Goal: Information Seeking & Learning: Check status

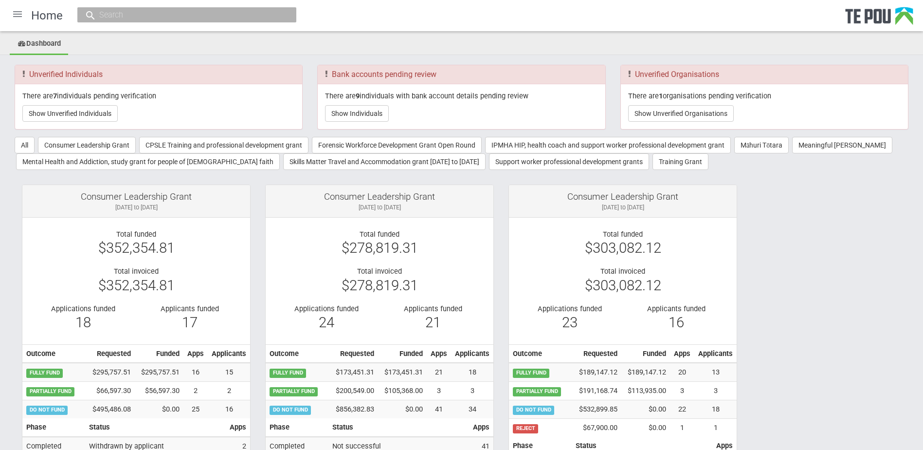
click at [162, 18] on input "text" at bounding box center [181, 15] width 171 height 10
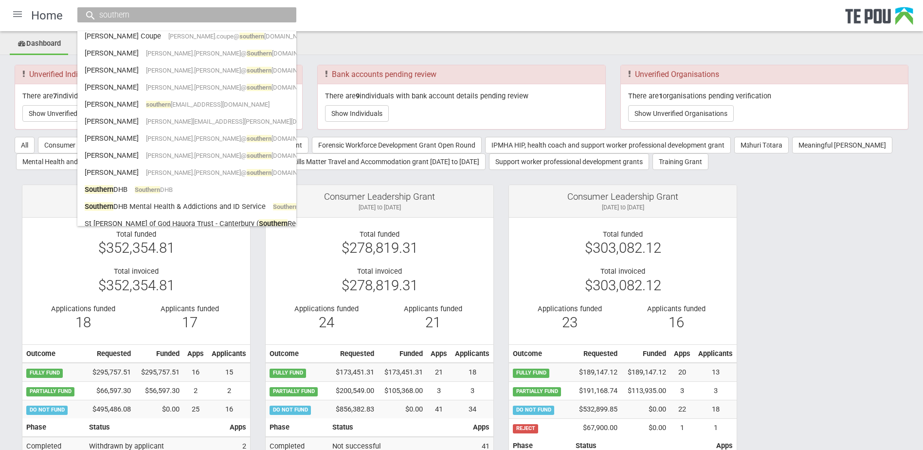
scroll to position [389, 0]
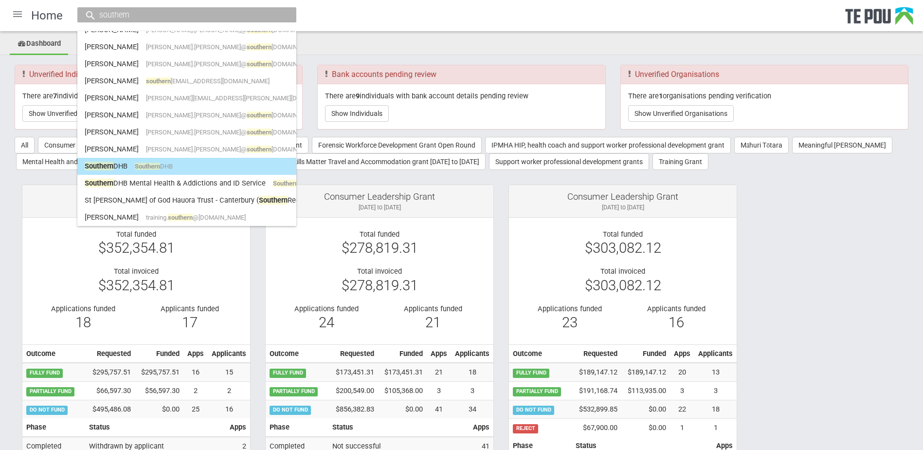
type input "southern"
click at [165, 160] on link "Southern DHB Southern DHB" at bounding box center [187, 166] width 204 height 15
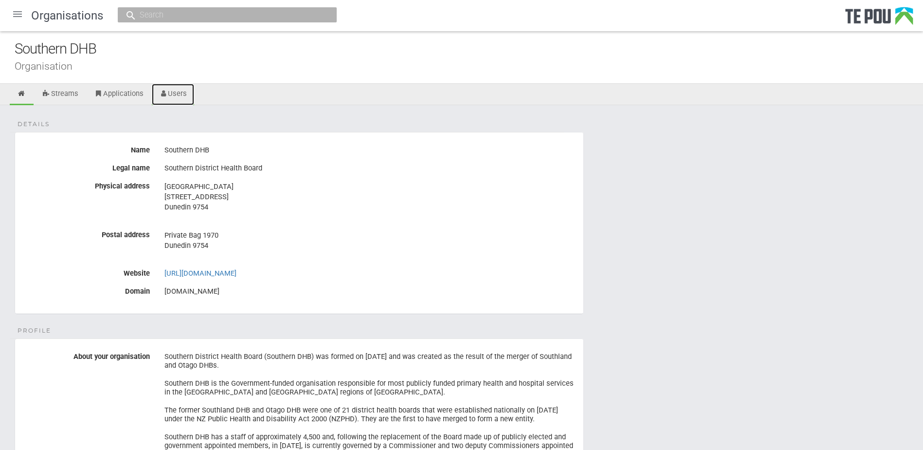
click at [183, 98] on link "Users" at bounding box center [173, 94] width 43 height 21
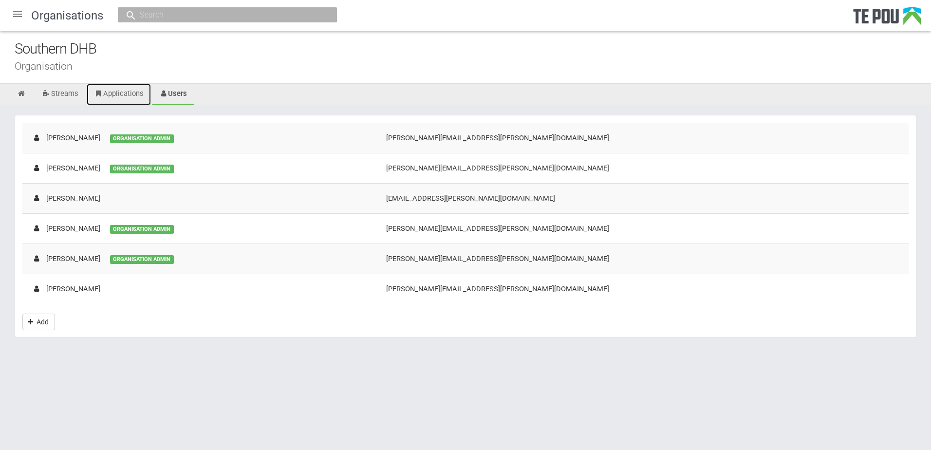
click at [128, 97] on link "Applications" at bounding box center [119, 94] width 64 height 21
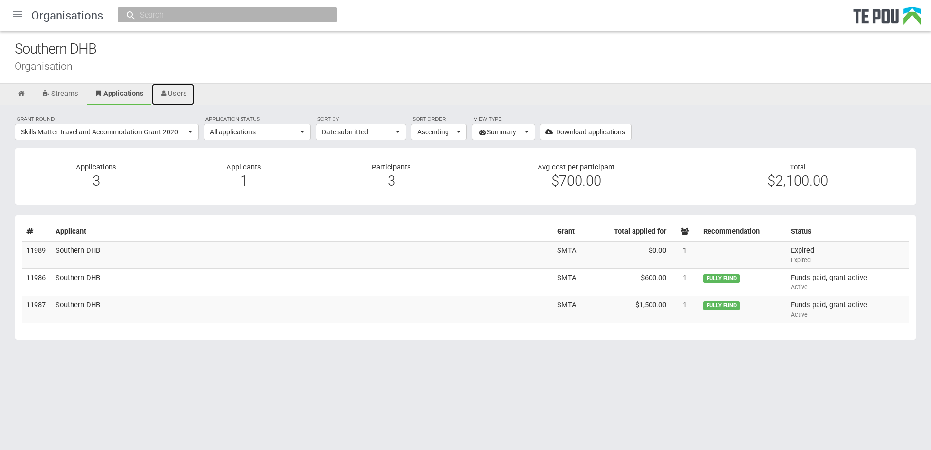
click at [176, 98] on link "Users" at bounding box center [173, 94] width 43 height 21
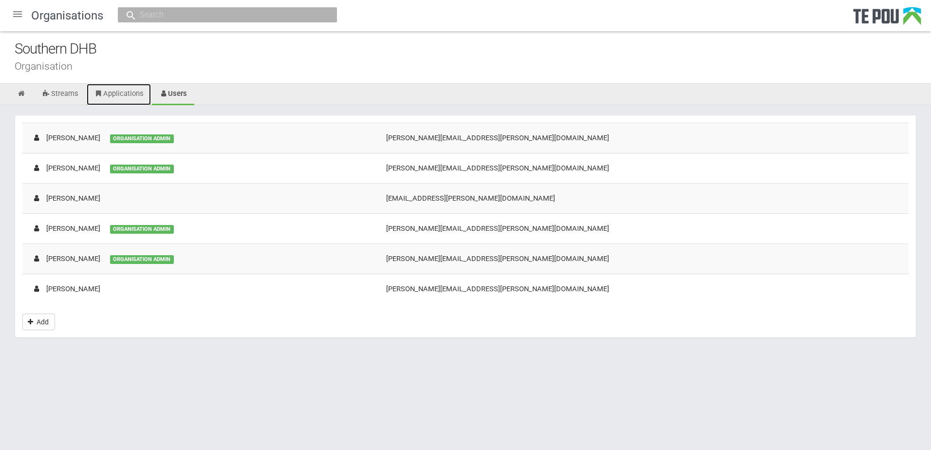
click at [135, 99] on link "Applications" at bounding box center [119, 94] width 64 height 21
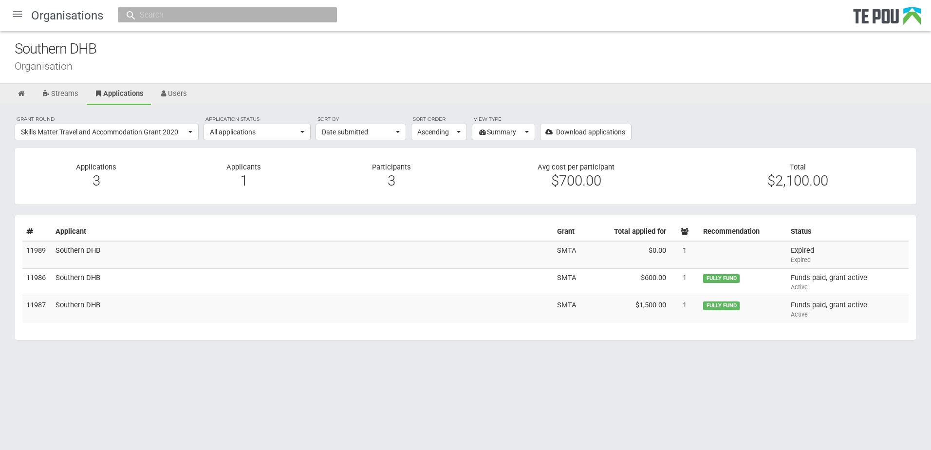
click at [155, 16] on input "text" at bounding box center [222, 15] width 171 height 10
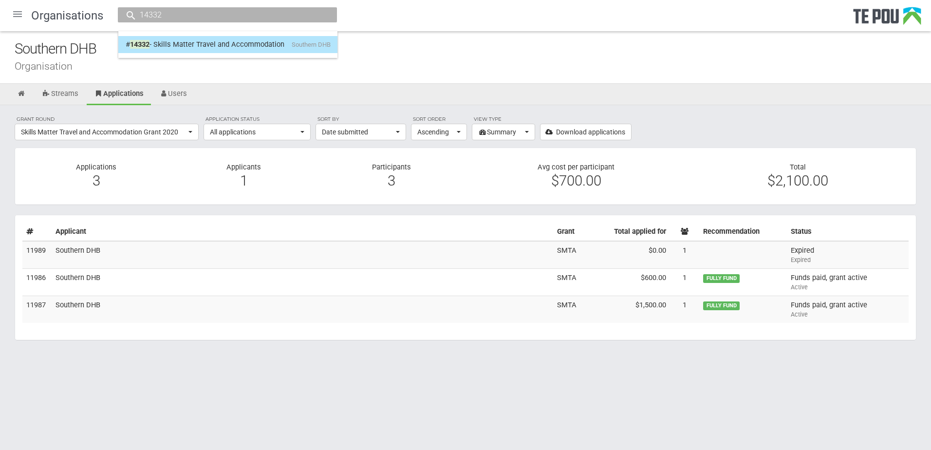
type input "14332"
click at [169, 45] on link "# 14332 - Skills Matter Travel and Accommodation Southern DHB" at bounding box center [228, 44] width 204 height 15
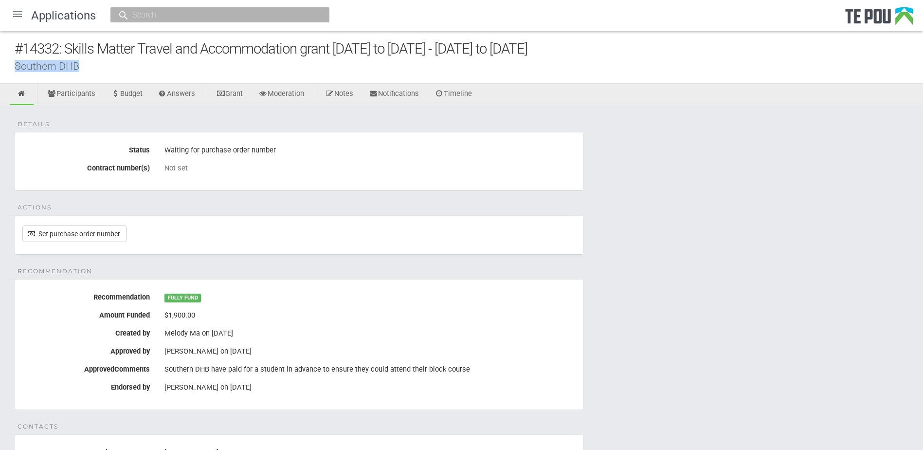
drag, startPoint x: 35, startPoint y: 65, endPoint x: 14, endPoint y: 65, distance: 21.4
click at [14, 65] on div "#14332: Skills Matter Travel and Accommodation grant [DATE] to [DATE] - [DATE] …" at bounding box center [461, 57] width 923 height 53
click at [191, 8] on div at bounding box center [219, 14] width 219 height 15
click at [188, 10] on input "text" at bounding box center [214, 15] width 171 height 10
paste input "Southern DHB"
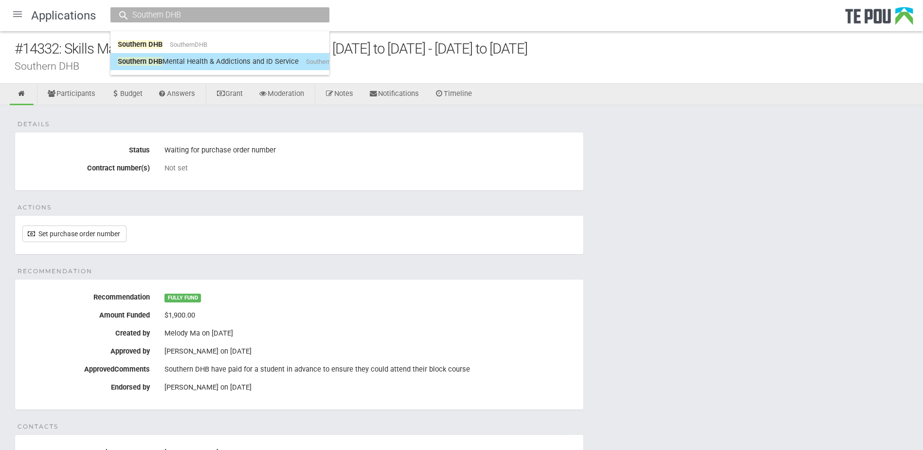
type input "Southern DHB"
click at [184, 60] on link "Southern DHB Mental Health & Addictions and ID Service SouthernDHBMentalHealthA…" at bounding box center [220, 61] width 204 height 15
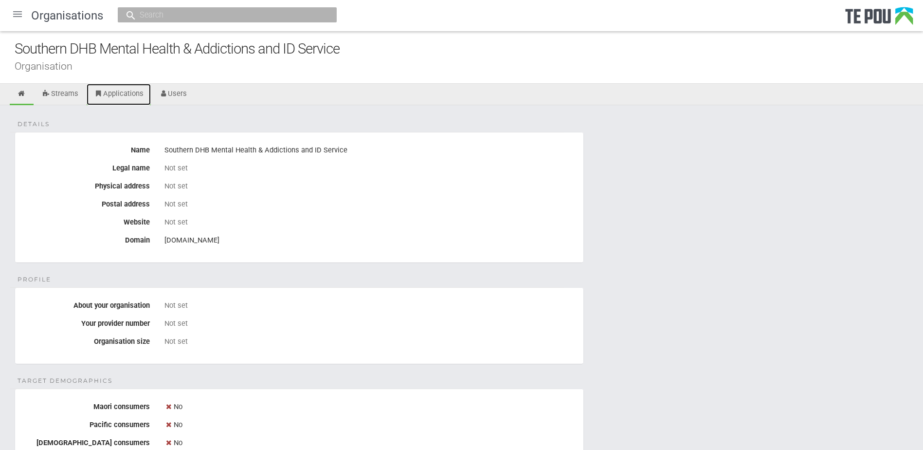
click at [139, 92] on link "Applications" at bounding box center [119, 94] width 64 height 21
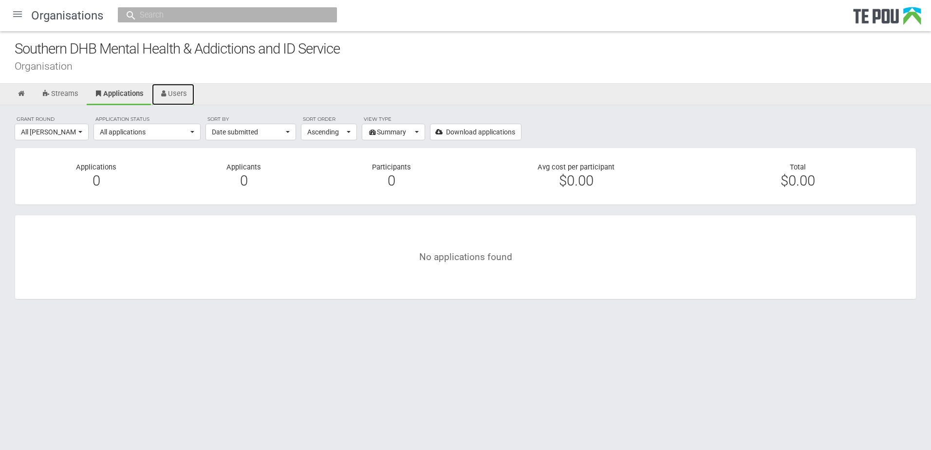
click at [173, 94] on link "Users" at bounding box center [173, 94] width 43 height 21
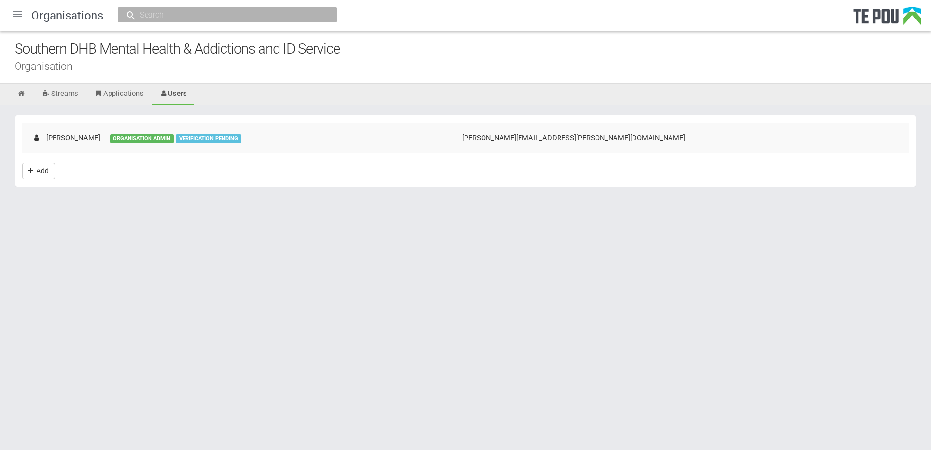
click at [142, 19] on input "text" at bounding box center [222, 15] width 171 height 10
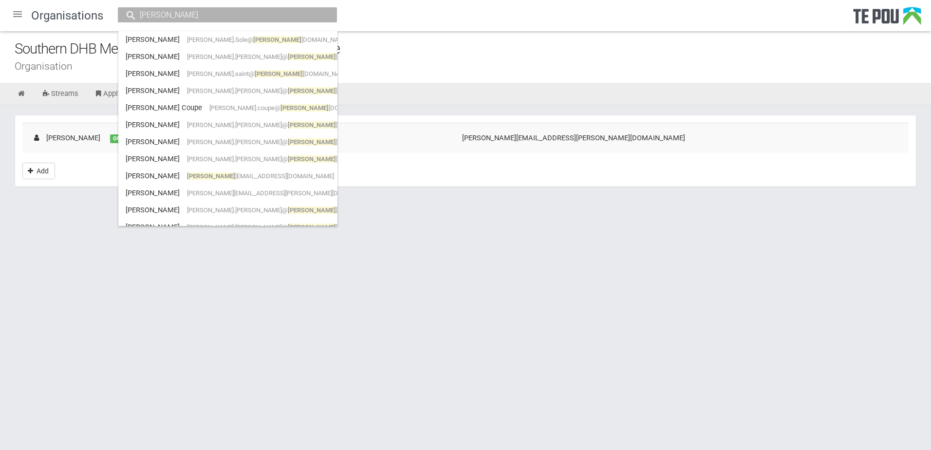
scroll to position [389, 0]
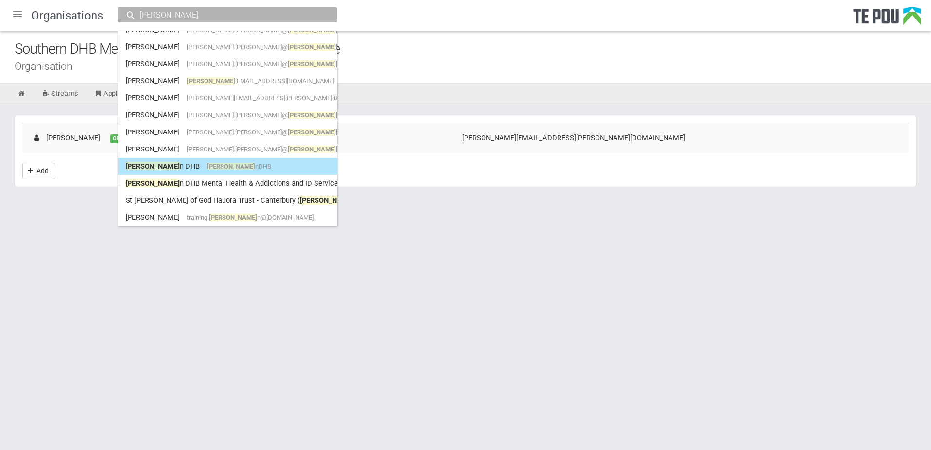
type input "souther"
click at [190, 159] on link "Souther n DHB Souther nDHB" at bounding box center [228, 166] width 204 height 15
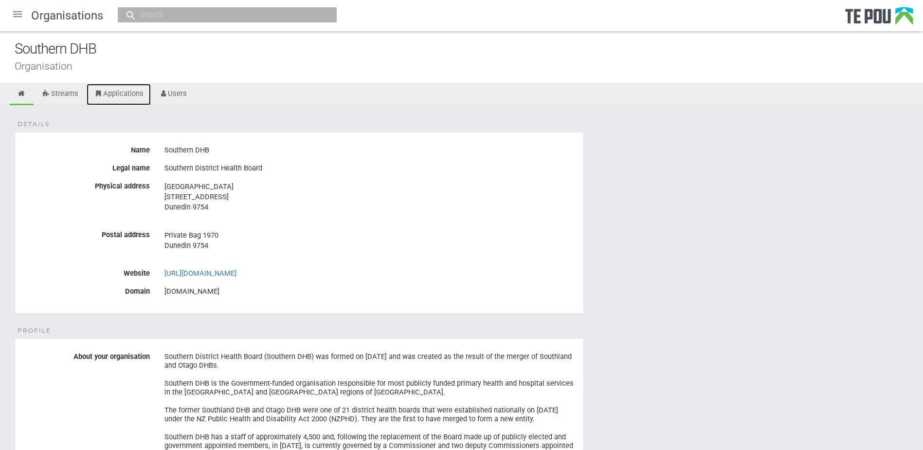
click at [116, 99] on link "Applications" at bounding box center [119, 94] width 64 height 21
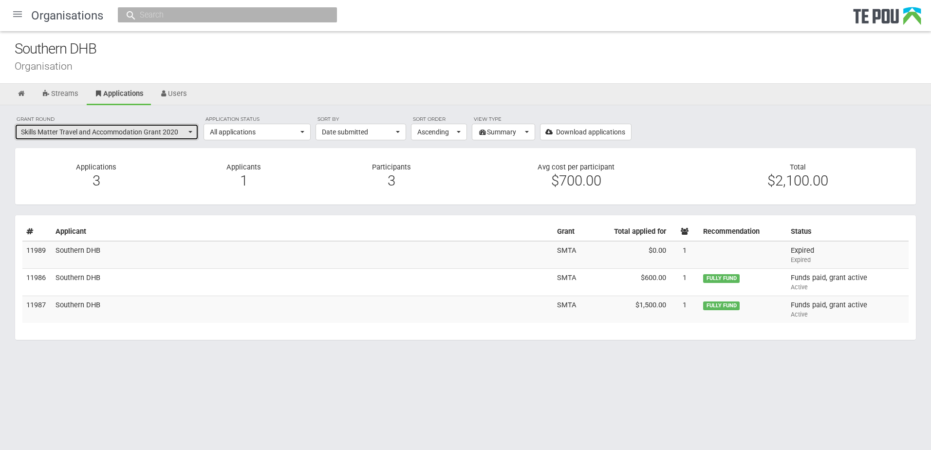
click at [172, 127] on span "Skills Matter Travel and Accommodation Grant 2020" at bounding box center [103, 132] width 165 height 10
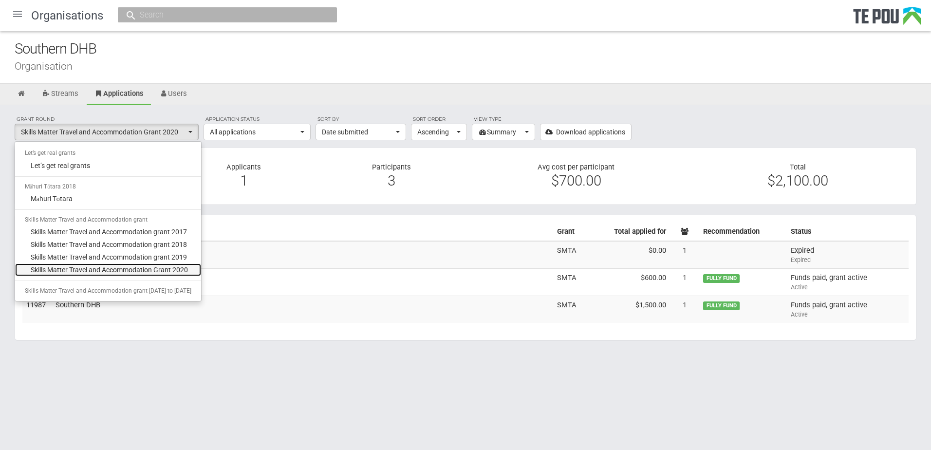
scroll to position [40, 0]
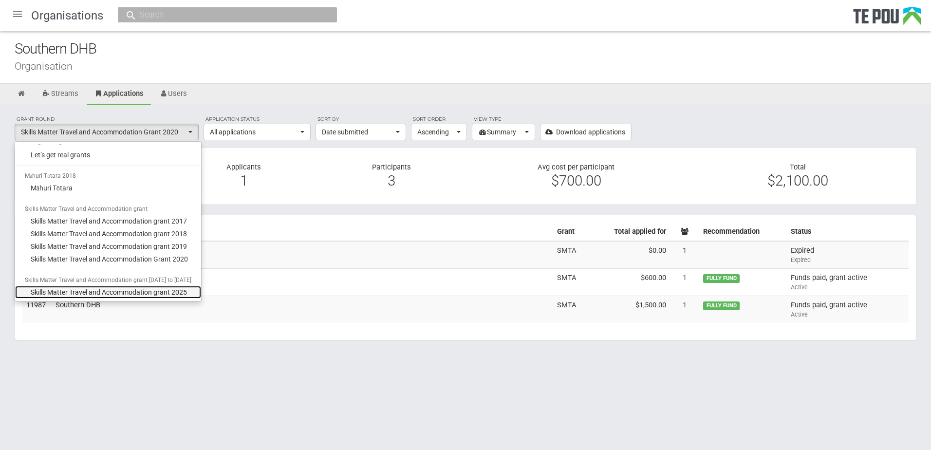
click at [153, 290] on span "Skills Matter Travel and Accommodation grant 2025" at bounding box center [109, 292] width 156 height 10
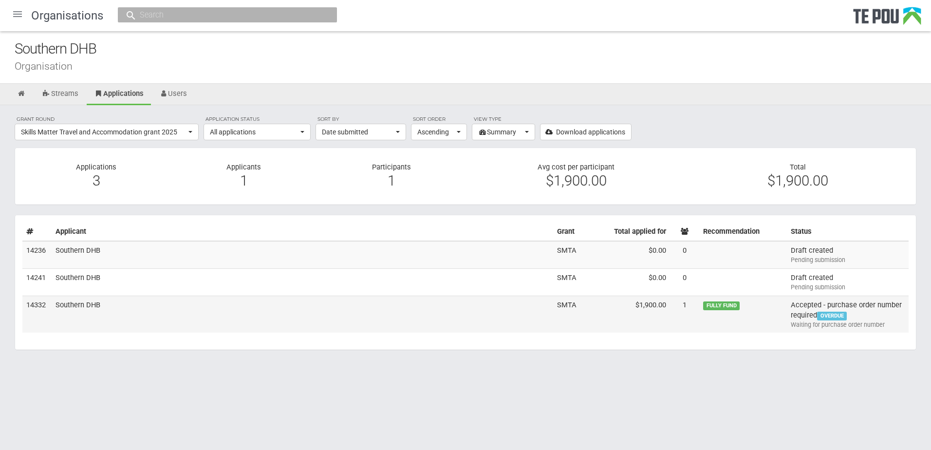
click at [170, 312] on td "Southern DHB" at bounding box center [302, 313] width 501 height 37
click at [154, 131] on span "Skills Matter Travel and Accommodation grant 2025" at bounding box center [103, 132] width 165 height 10
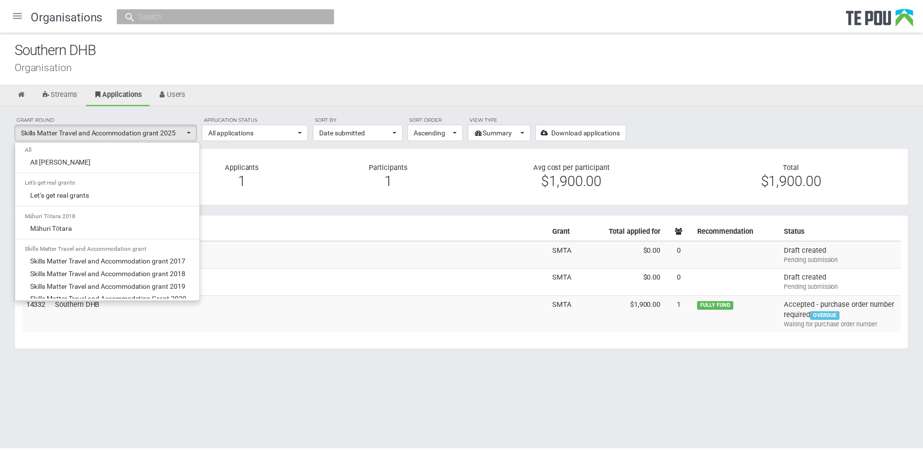
scroll to position [0, 0]
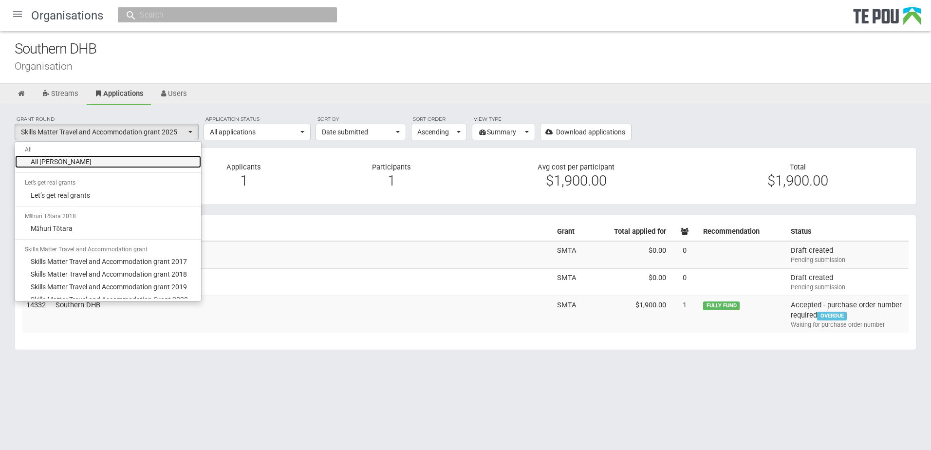
click at [99, 163] on link "All grant rounds" at bounding box center [108, 161] width 186 height 13
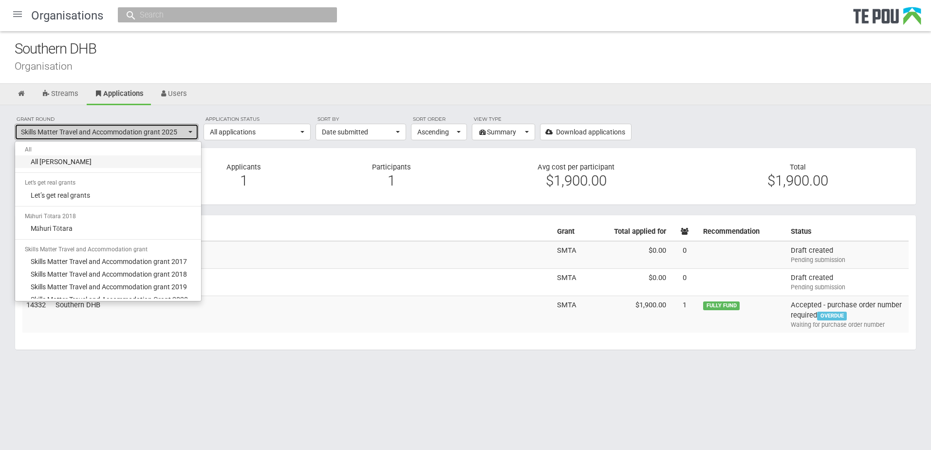
select select "-1"
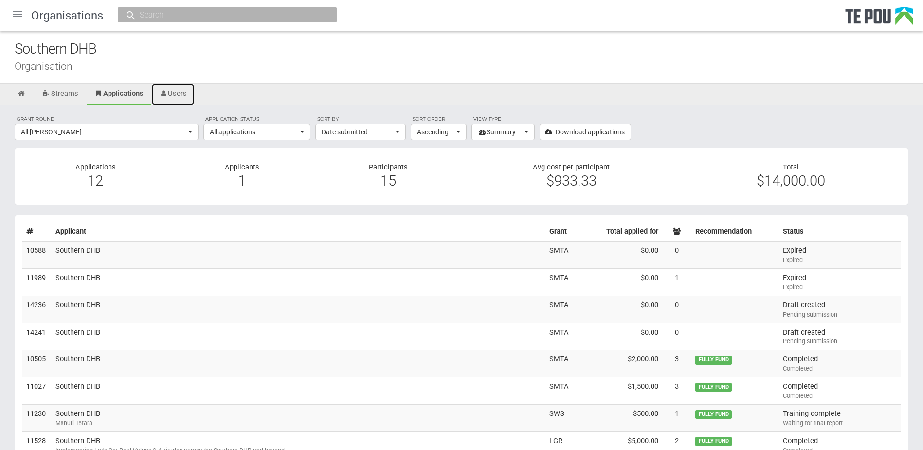
click at [190, 94] on link "Users" at bounding box center [173, 94] width 43 height 21
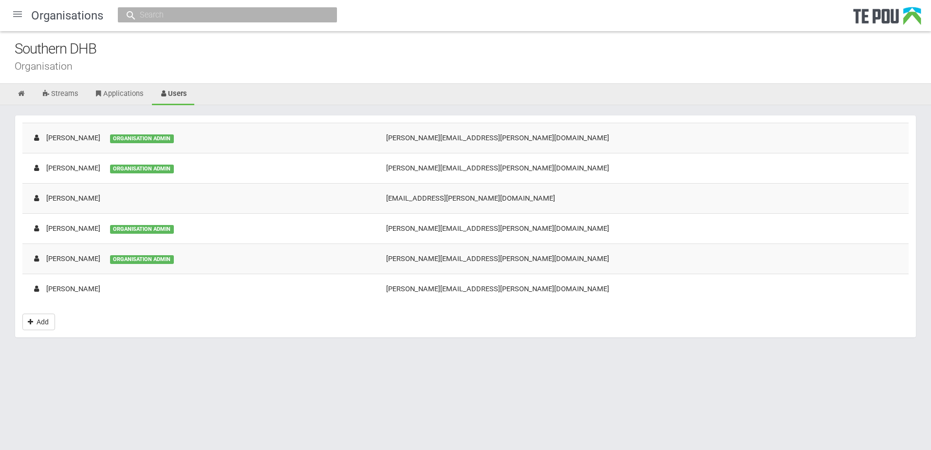
click at [165, 375] on body "Home Applications Grant rounds Applicants Organisations Individuals Moderation …" at bounding box center [465, 191] width 931 height 382
click at [203, 400] on html "Home Applications Grant rounds Applicants Organisations Individuals Moderation …" at bounding box center [465, 225] width 931 height 450
click at [168, 146] on td "Colette Ryan ORGANISATION ADMIN" at bounding box center [199, 138] width 354 height 30
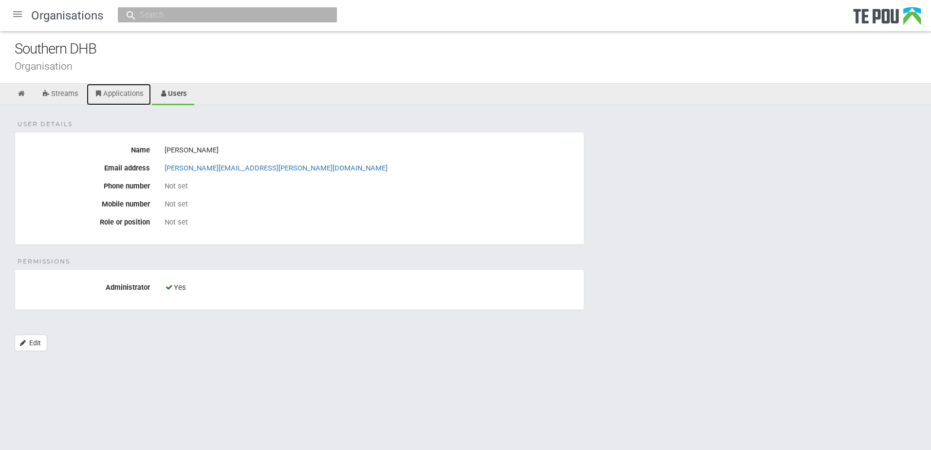
click at [114, 93] on link "Applications" at bounding box center [119, 94] width 64 height 21
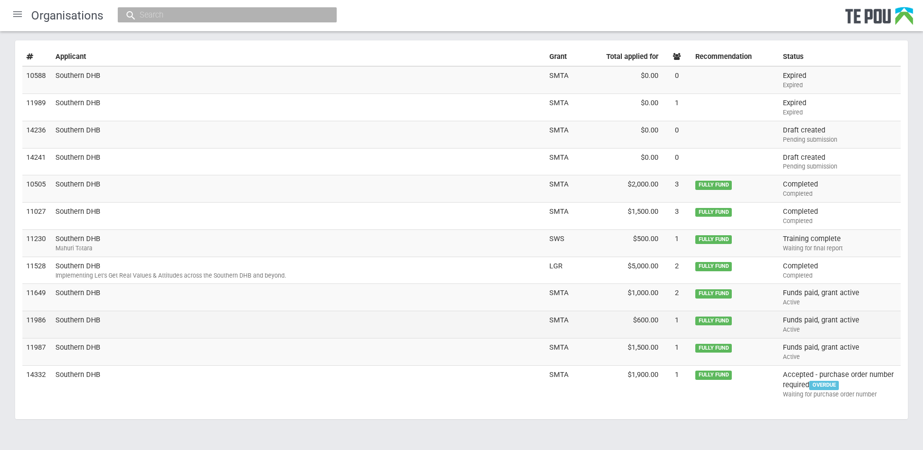
scroll to position [188, 0]
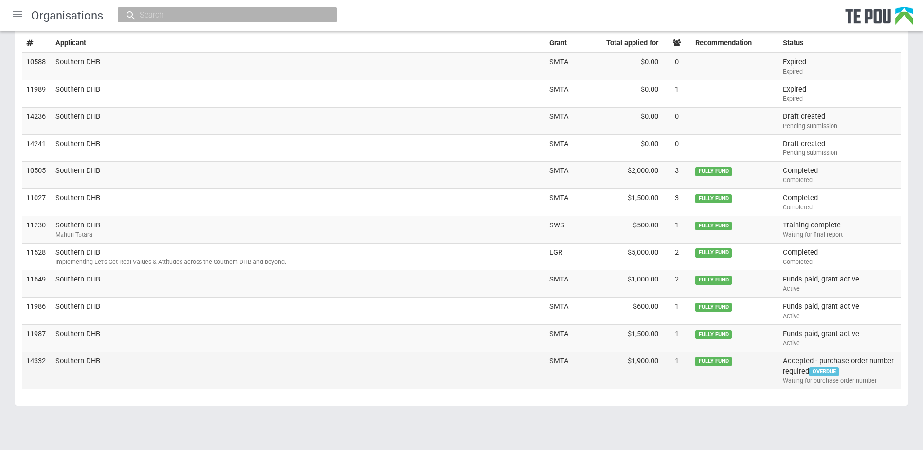
click at [158, 351] on td "Southern DHB" at bounding box center [299, 369] width 494 height 37
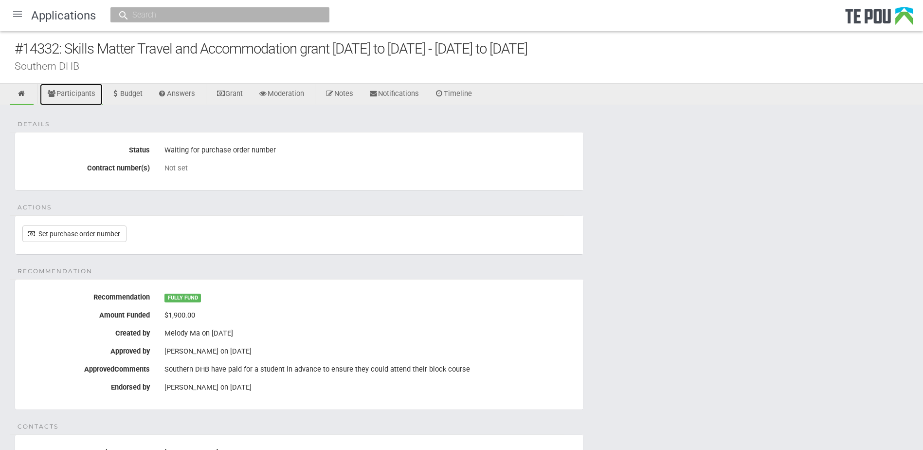
click at [90, 97] on link "Participants" at bounding box center [71, 94] width 63 height 21
